Goal: Task Accomplishment & Management: Complete application form

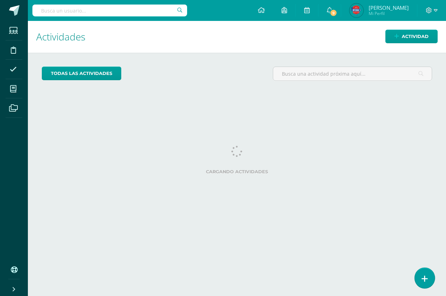
click at [426, 283] on icon at bounding box center [425, 279] width 6 height 8
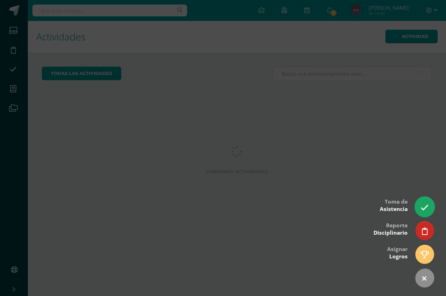
click at [422, 211] on icon at bounding box center [425, 208] width 8 height 8
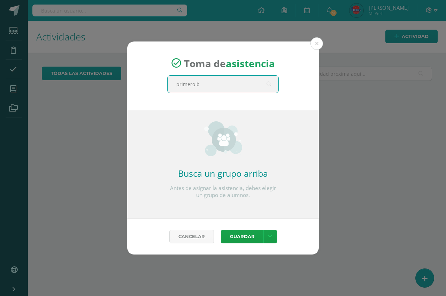
type input "primero b"
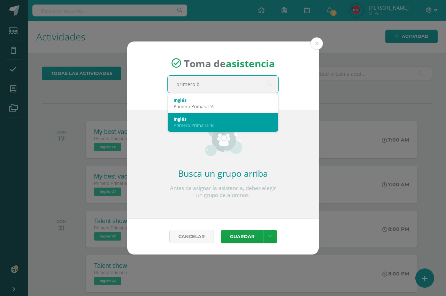
click at [184, 123] on div "Primero Primaria 'B'" at bounding box center [223, 125] width 99 height 6
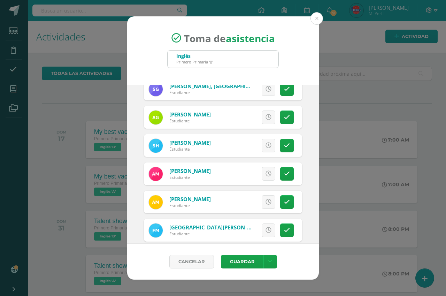
scroll to position [237, 0]
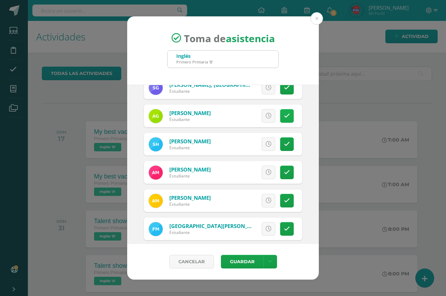
click at [284, 118] on icon at bounding box center [287, 116] width 6 height 6
click at [254, 116] on span "Excusa" at bounding box center [256, 115] width 19 height 13
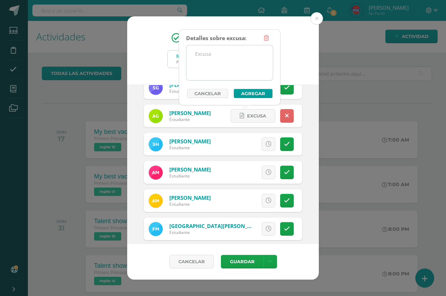
click at [237, 67] on textarea at bounding box center [230, 62] width 86 height 35
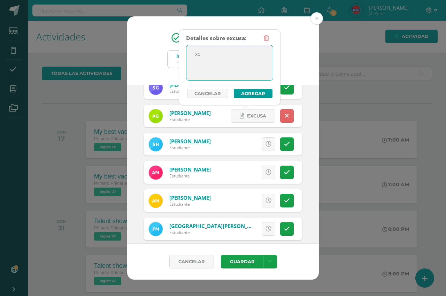
type textarea "x"
type textarea "excusa"
click at [256, 94] on button "Agregar" at bounding box center [253, 93] width 39 height 9
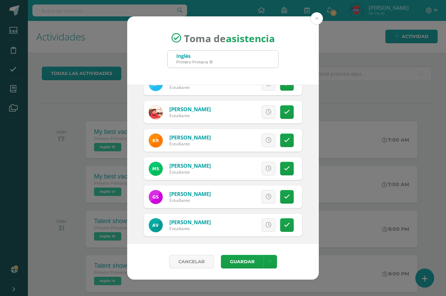
scroll to position [415, 0]
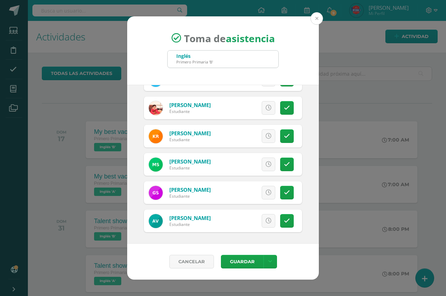
click at [317, 17] on button at bounding box center [317, 18] width 13 height 13
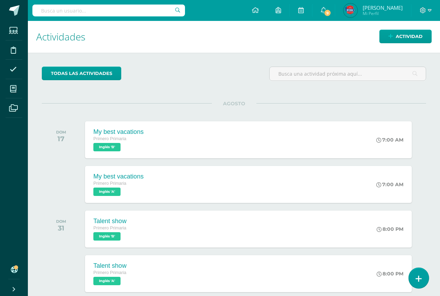
click at [425, 282] on link at bounding box center [419, 278] width 20 height 20
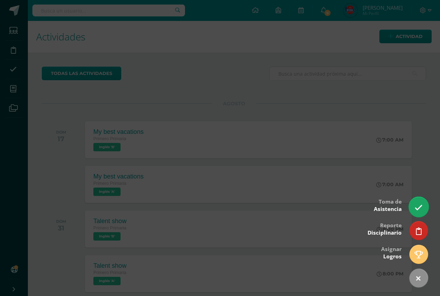
click at [424, 209] on link at bounding box center [419, 207] width 20 height 20
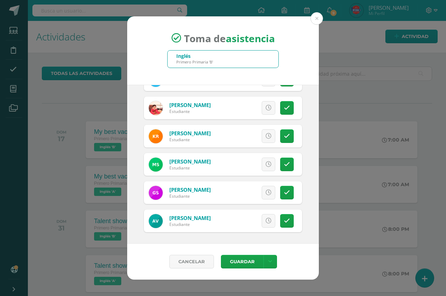
click at [317, 256] on div "Cancelar Guardar Guardar sin notificar inasistencias" at bounding box center [223, 262] width 192 height 36
click at [237, 266] on button "Guardar" at bounding box center [242, 262] width 43 height 14
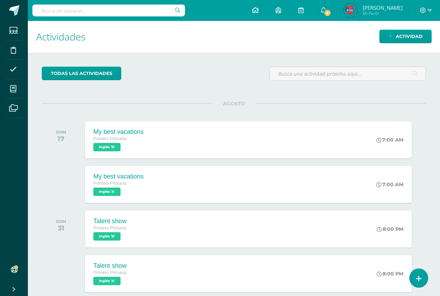
click at [259, 10] on icon at bounding box center [255, 10] width 7 height 6
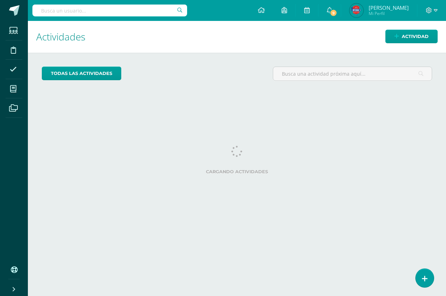
click at [385, 11] on span "Mi Perfil" at bounding box center [389, 13] width 40 height 6
